Goal: Information Seeking & Learning: Learn about a topic

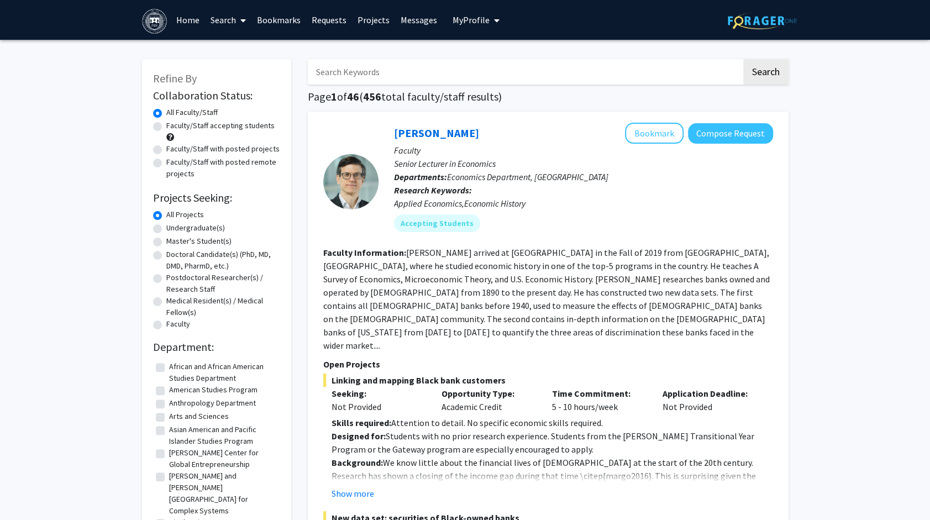
click at [166, 230] on label "Undergraduate(s)" at bounding box center [195, 228] width 59 height 12
click at [166, 229] on input "Undergraduate(s)" at bounding box center [169, 225] width 7 height 7
radio input "true"
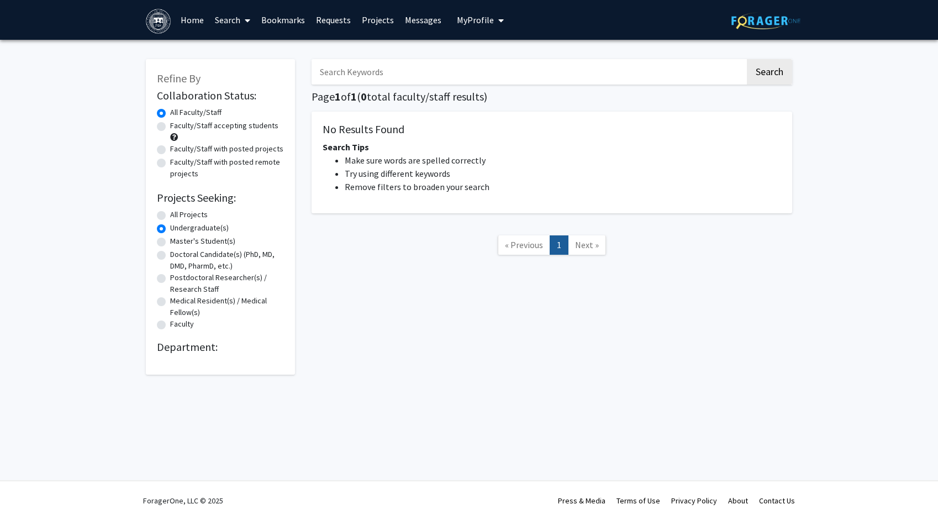
click at [170, 227] on label "Undergraduate(s)" at bounding box center [199, 228] width 59 height 12
click at [170, 227] on input "Undergraduate(s)" at bounding box center [173, 225] width 7 height 7
click at [170, 211] on label "All Projects" at bounding box center [189, 215] width 38 height 12
click at [170, 211] on input "All Projects" at bounding box center [173, 212] width 7 height 7
radio input "true"
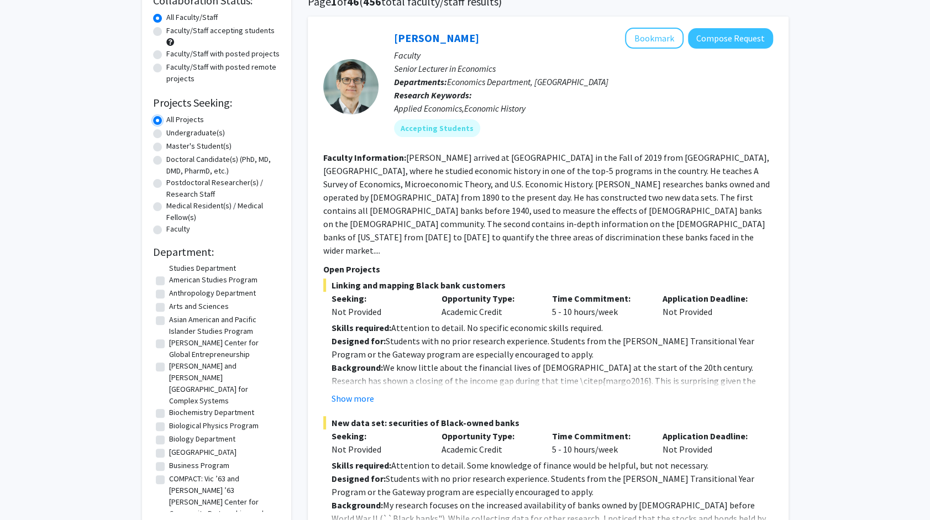
scroll to position [16, 0]
click at [191, 419] on label "Biological Physics Program" at bounding box center [213, 425] width 89 height 12
click at [176, 419] on input "Biological Physics Program" at bounding box center [172, 422] width 7 height 7
checkbox input "true"
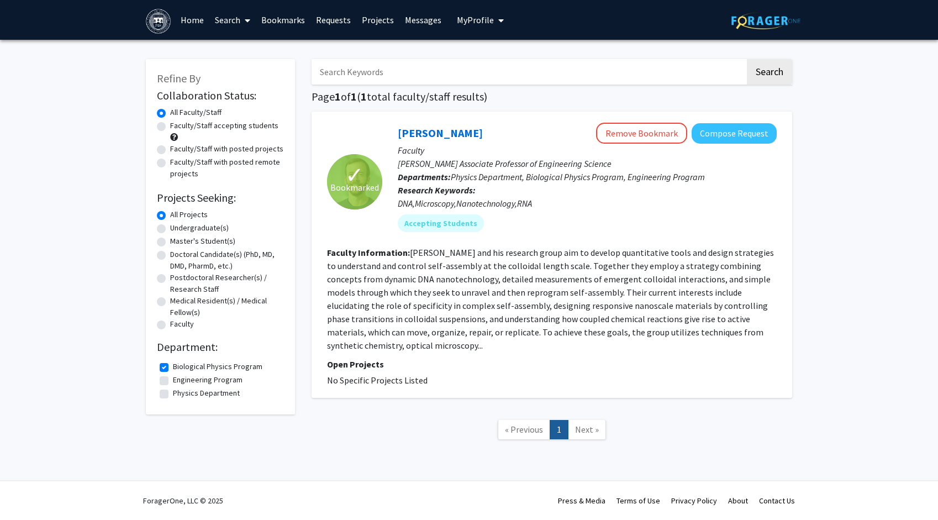
click at [195, 394] on label "Physics Department" at bounding box center [206, 393] width 67 height 12
click at [180, 394] on input "Physics Department" at bounding box center [176, 390] width 7 height 7
checkbox input "true"
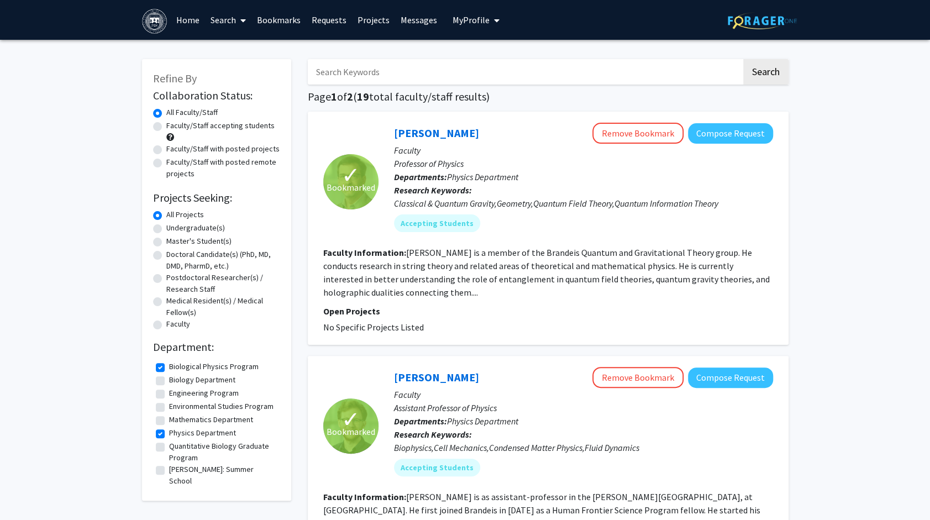
click at [188, 393] on label "Engineering Program" at bounding box center [204, 393] width 70 height 12
click at [176, 393] on input "Engineering Program" at bounding box center [172, 390] width 7 height 7
checkbox input "true"
